Goal: Information Seeking & Learning: Learn about a topic

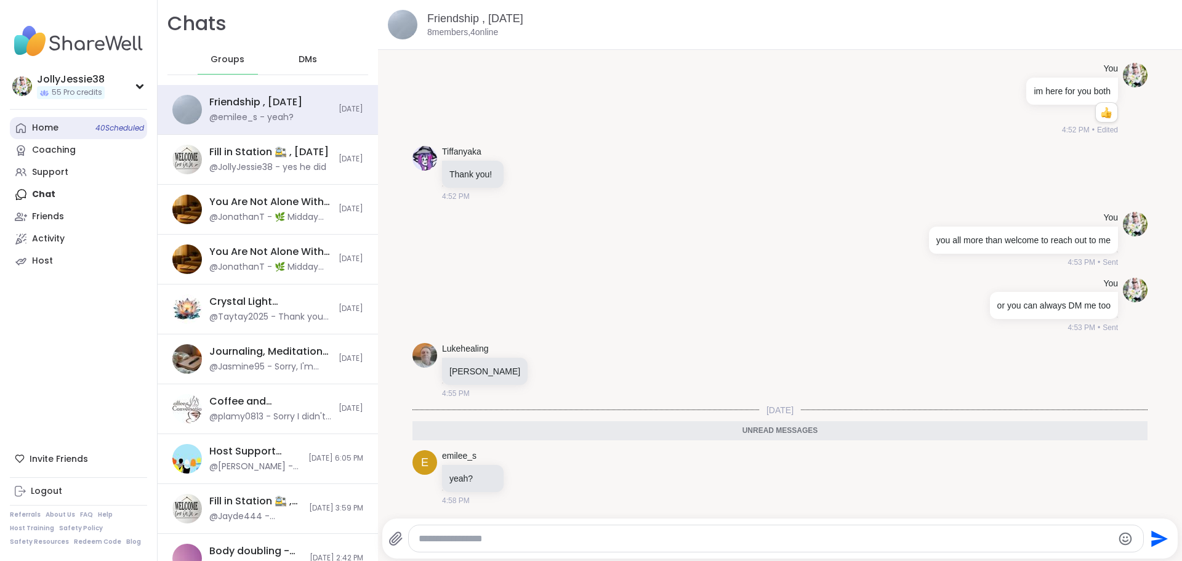
click at [56, 124] on div "Home 40 Scheduled" at bounding box center [45, 128] width 26 height 12
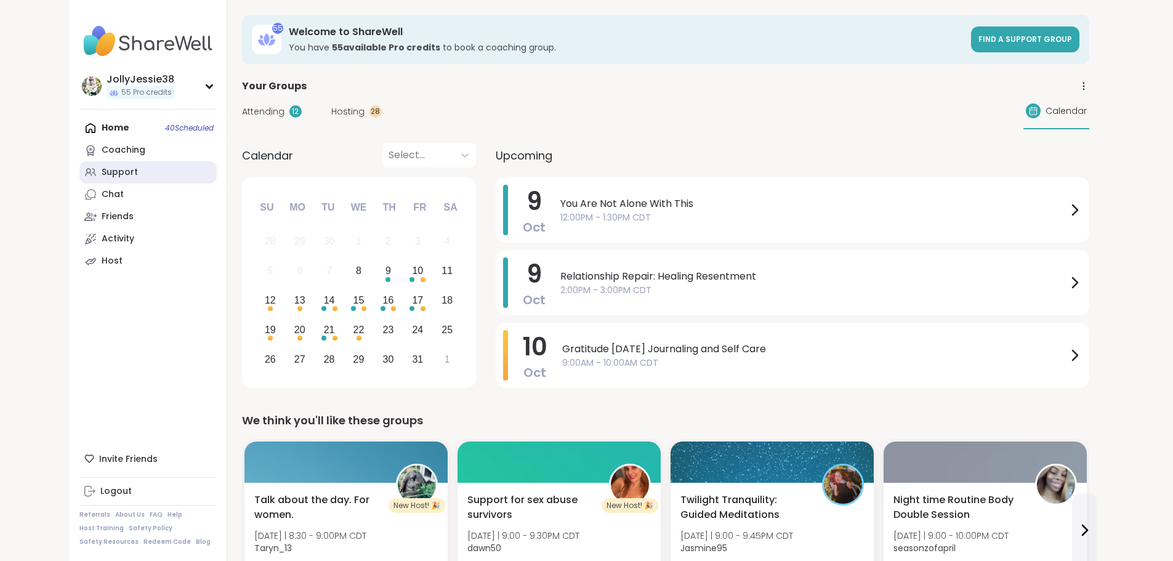
click at [102, 177] on div "Support" at bounding box center [120, 172] width 36 height 12
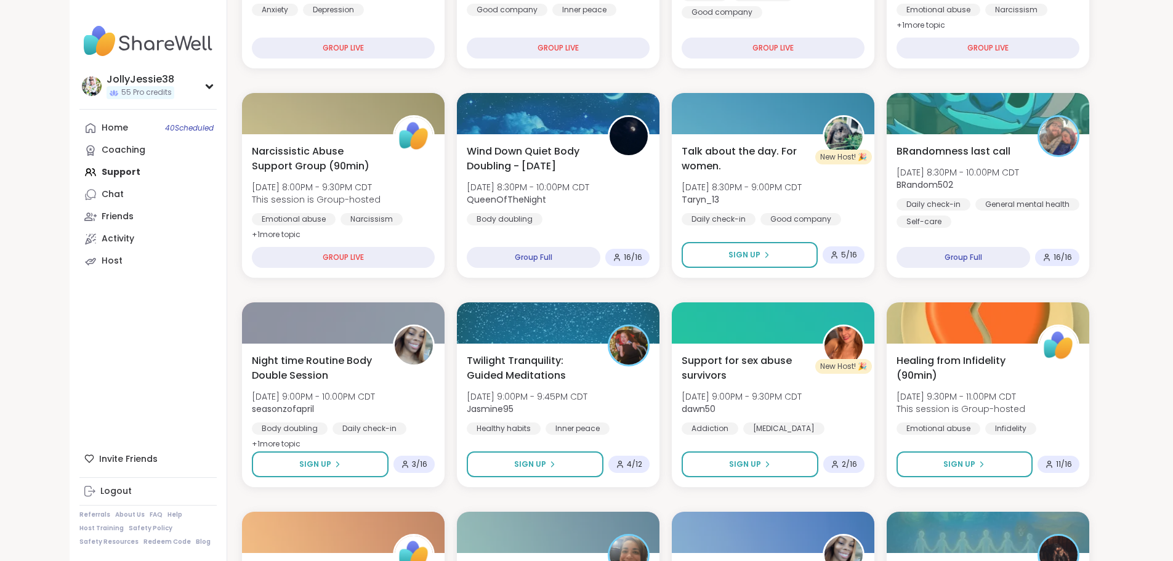
scroll to position [341, 0]
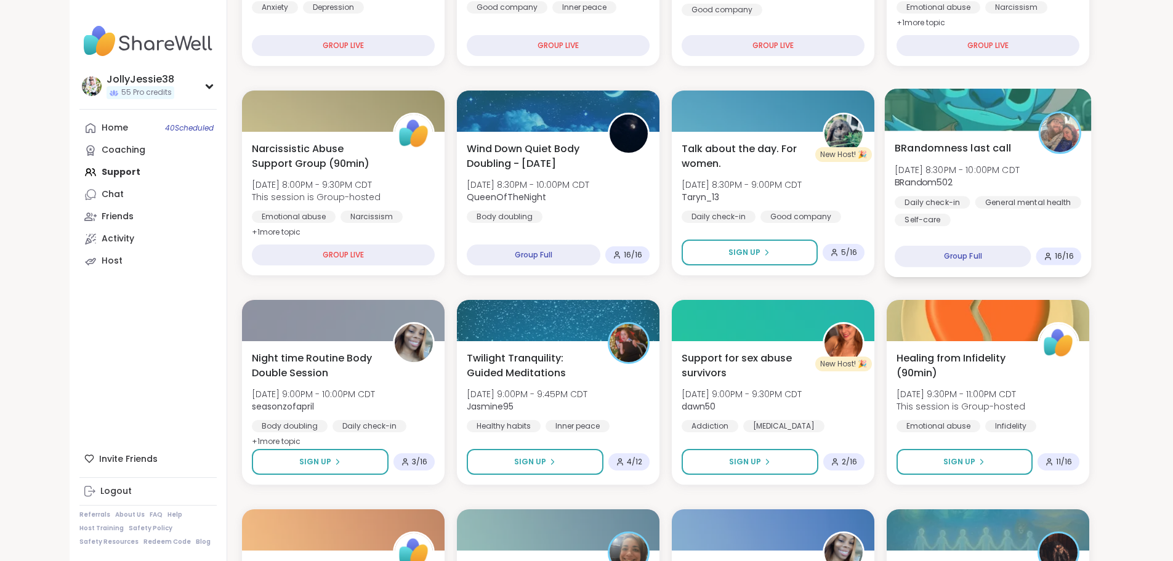
click at [978, 144] on span "BRandomness last call" at bounding box center [953, 147] width 116 height 15
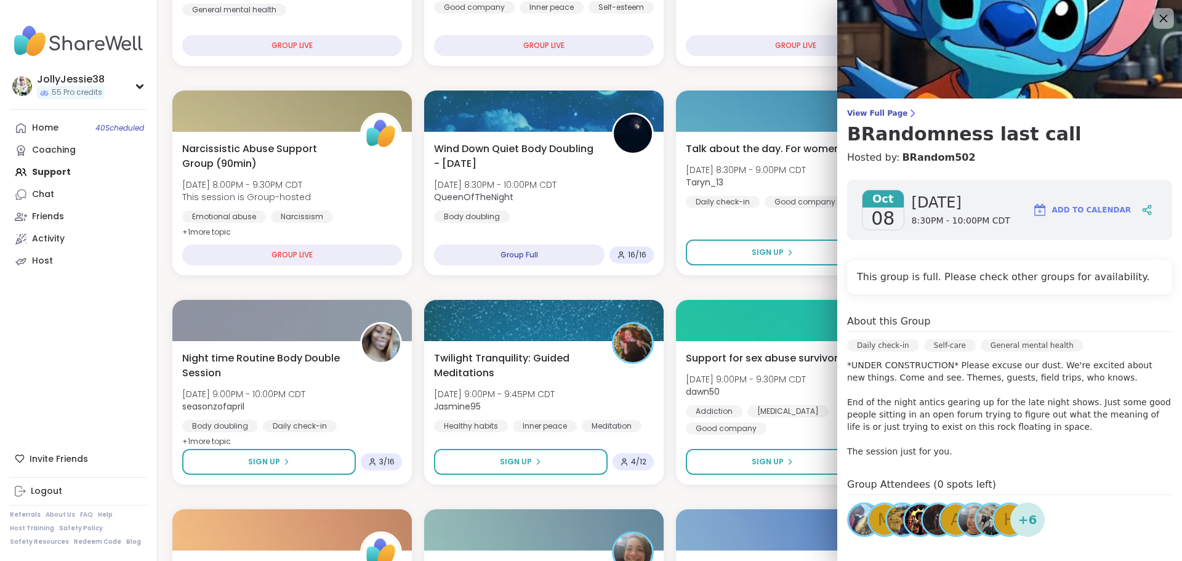
click at [1156, 11] on icon at bounding box center [1163, 17] width 15 height 15
